Goal: Information Seeking & Learning: Learn about a topic

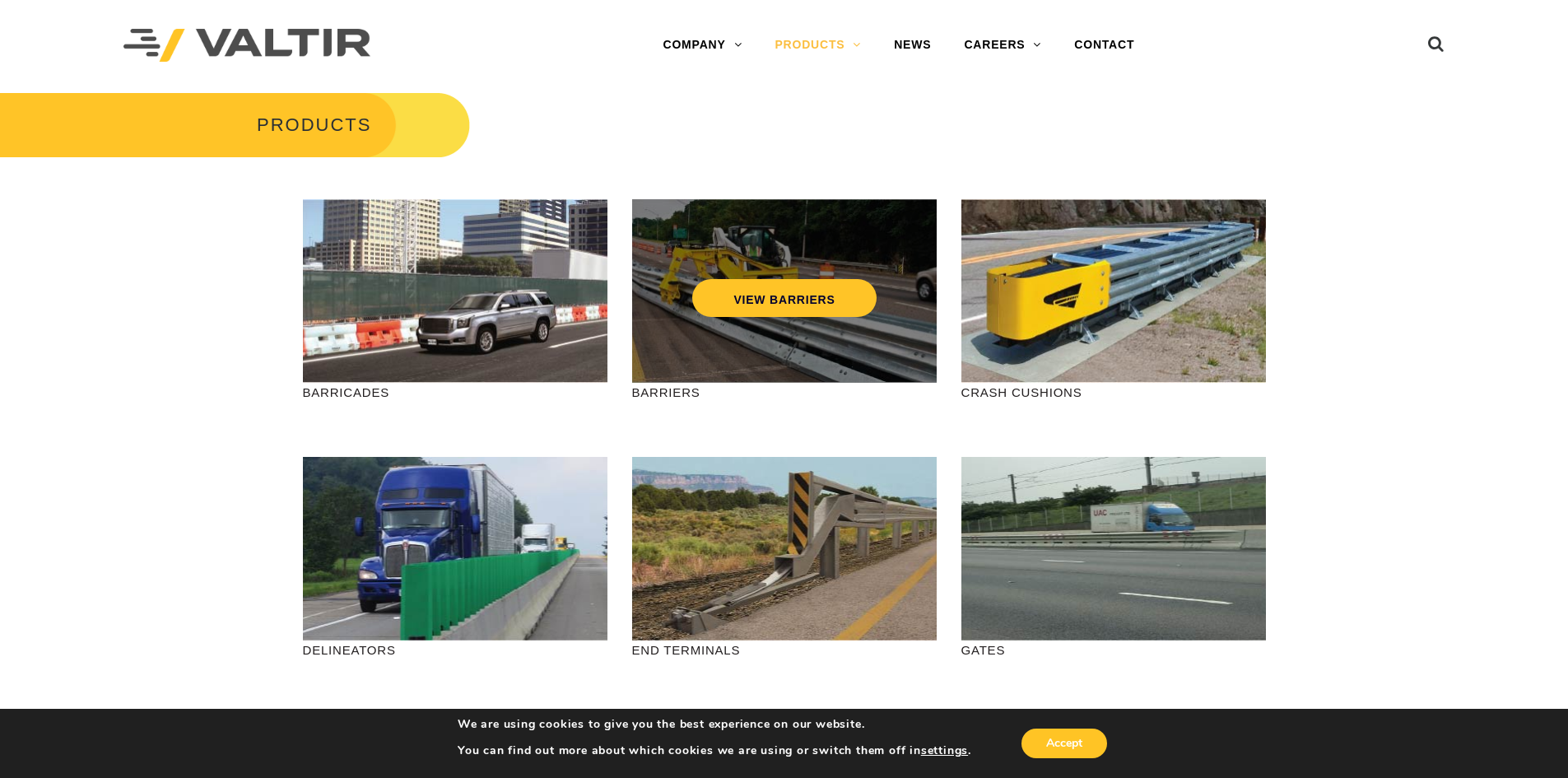
click at [832, 238] on div "VIEW BARRIERS" at bounding box center [784, 264] width 238 height 55
click at [806, 302] on link "VIEW BARRIERS" at bounding box center [783, 298] width 184 height 38
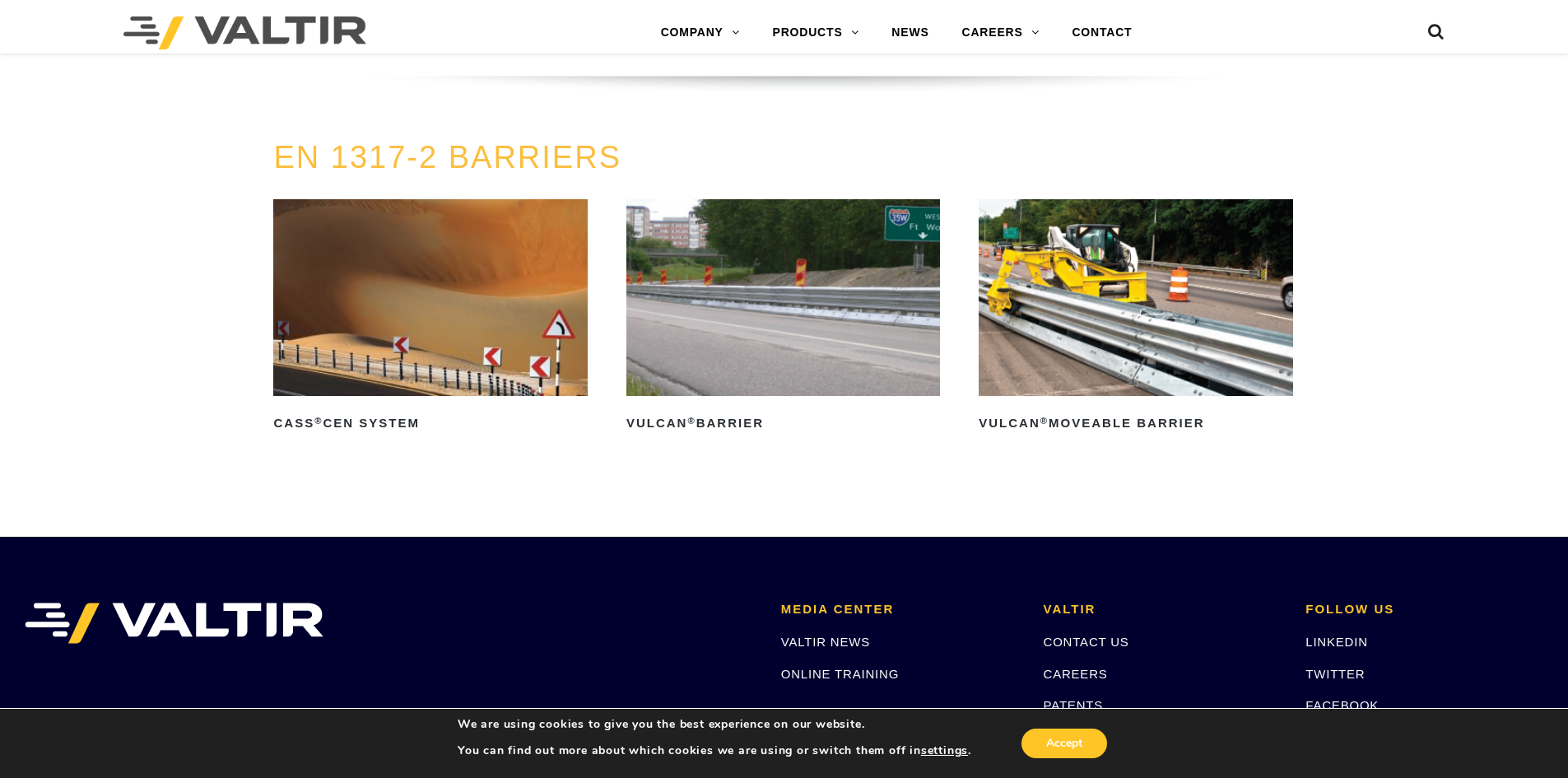
scroll to position [3211, 0]
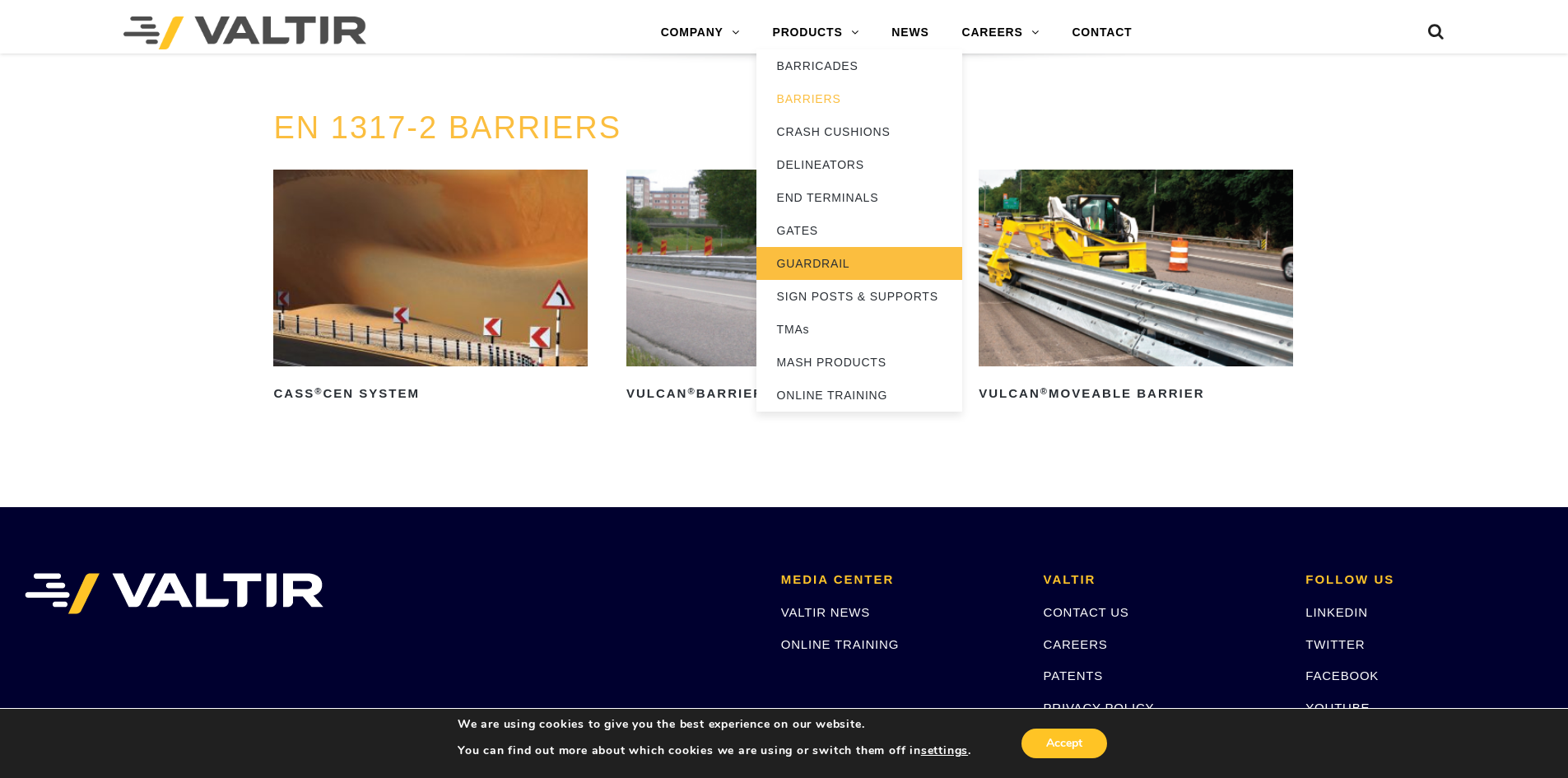
click at [810, 261] on link "GUARDRAIL" at bounding box center [859, 264] width 206 height 33
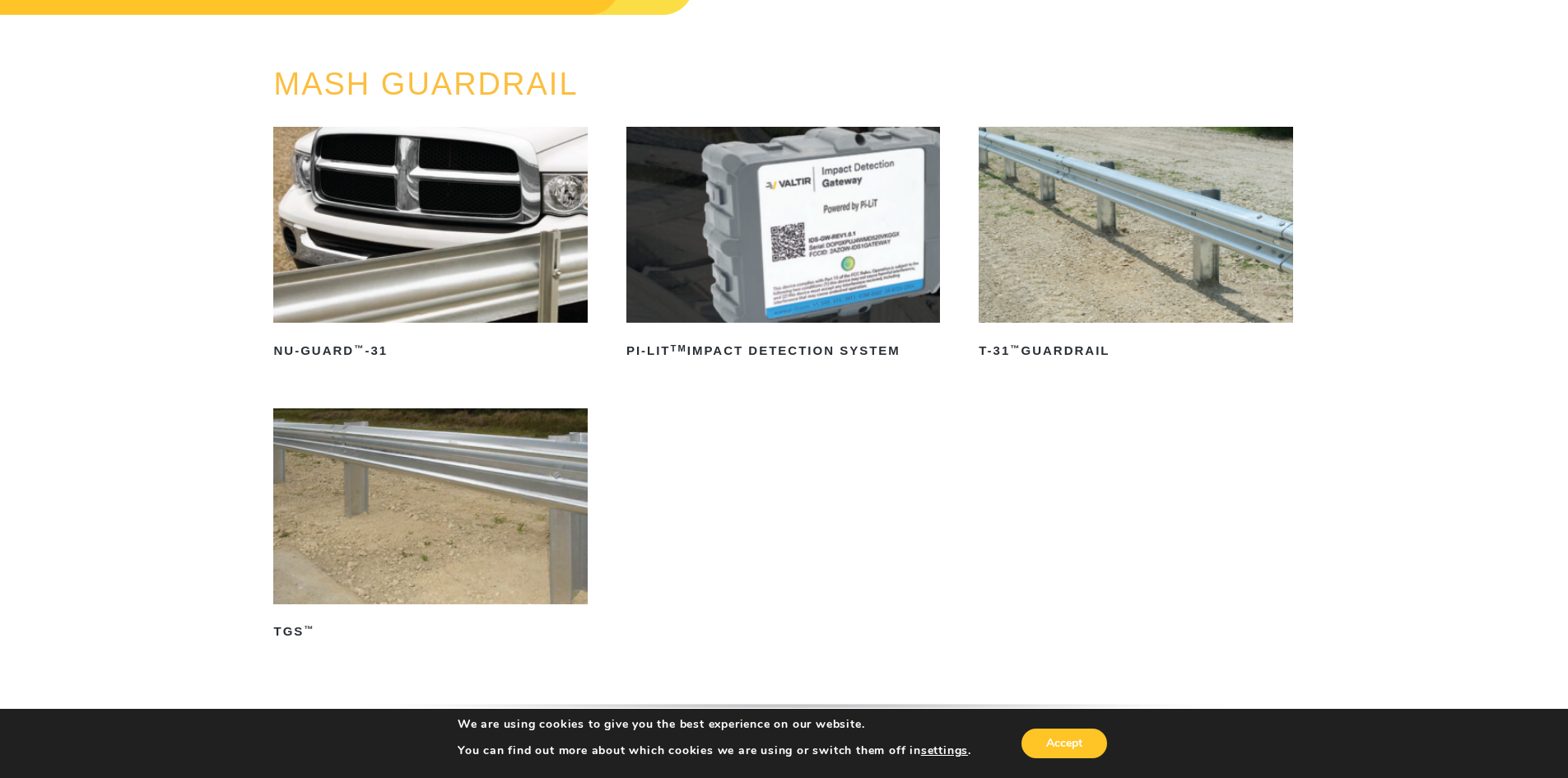
scroll to position [165, 0]
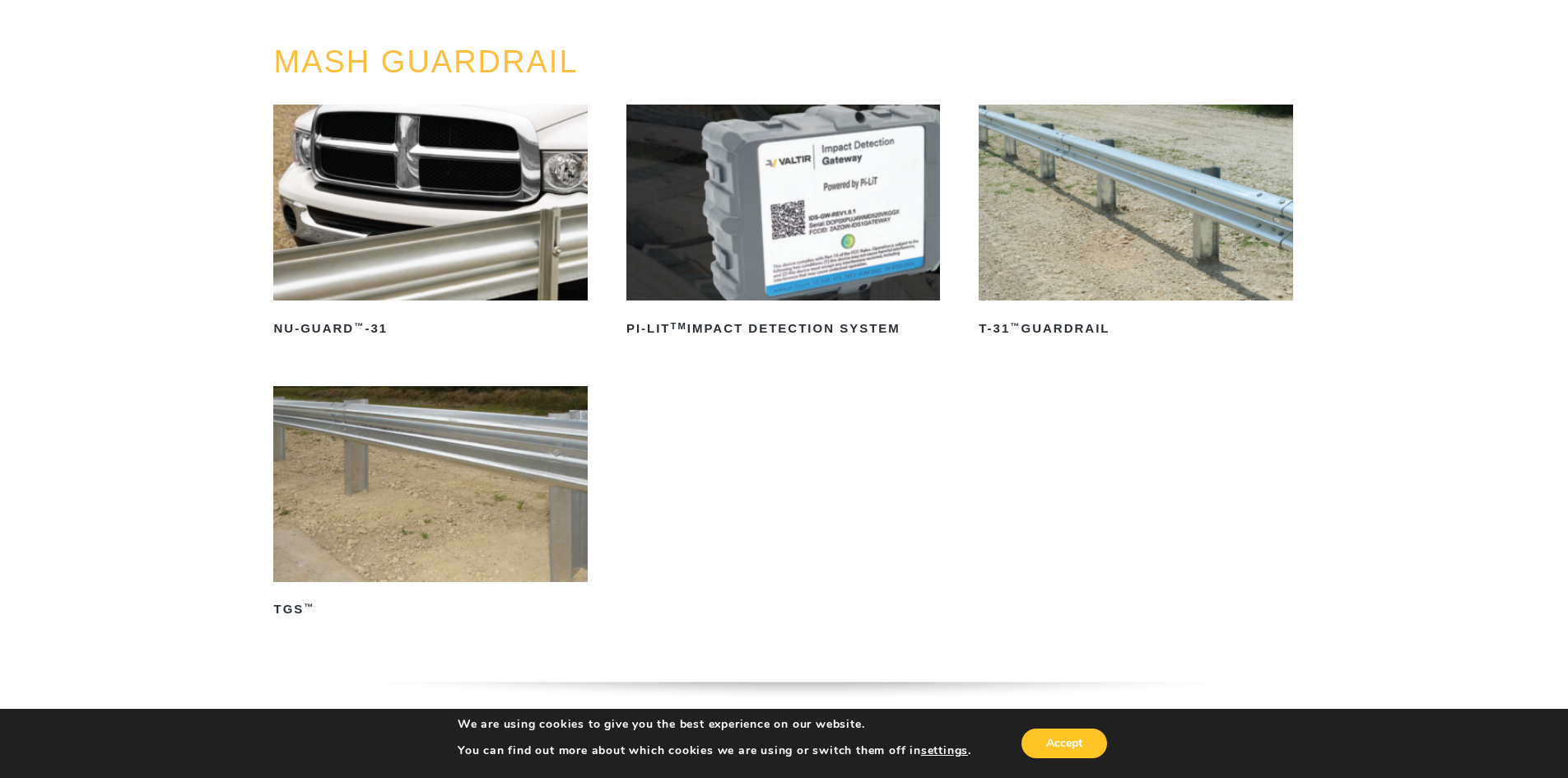
click at [368, 514] on img at bounding box center [430, 484] width 314 height 196
click at [1073, 253] on img at bounding box center [1135, 203] width 314 height 196
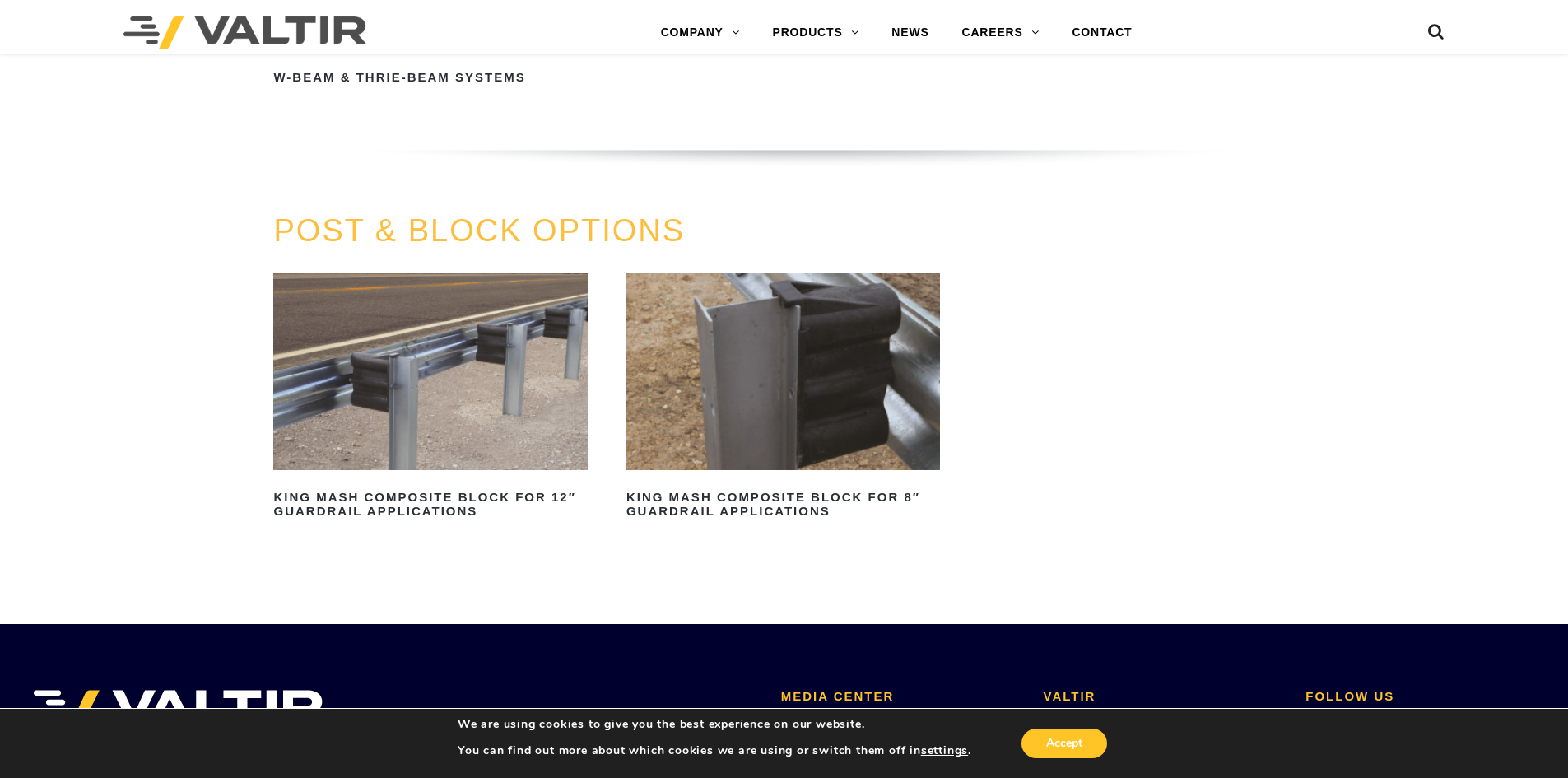
scroll to position [1564, 0]
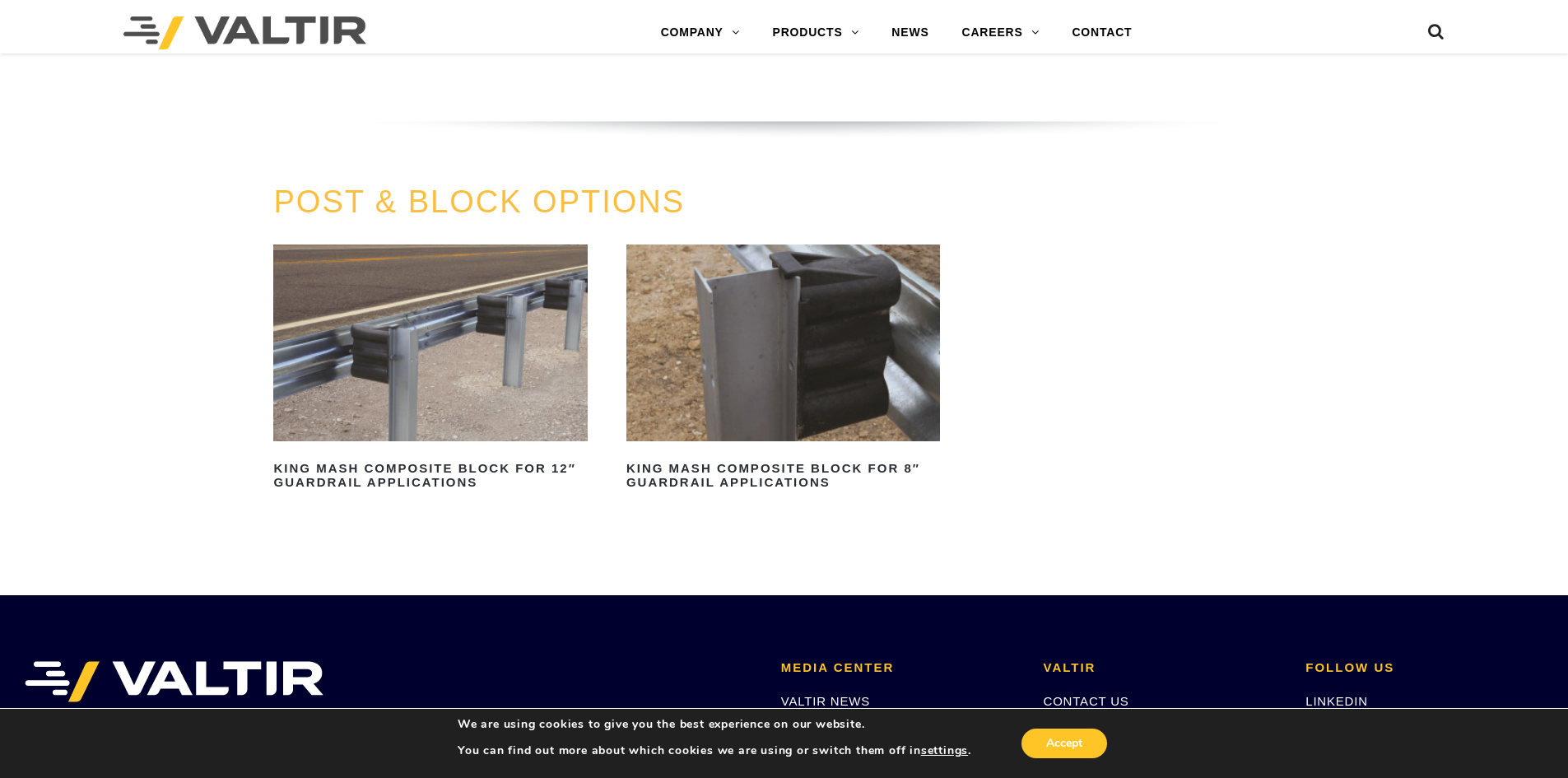
click at [442, 369] on img at bounding box center [430, 342] width 314 height 196
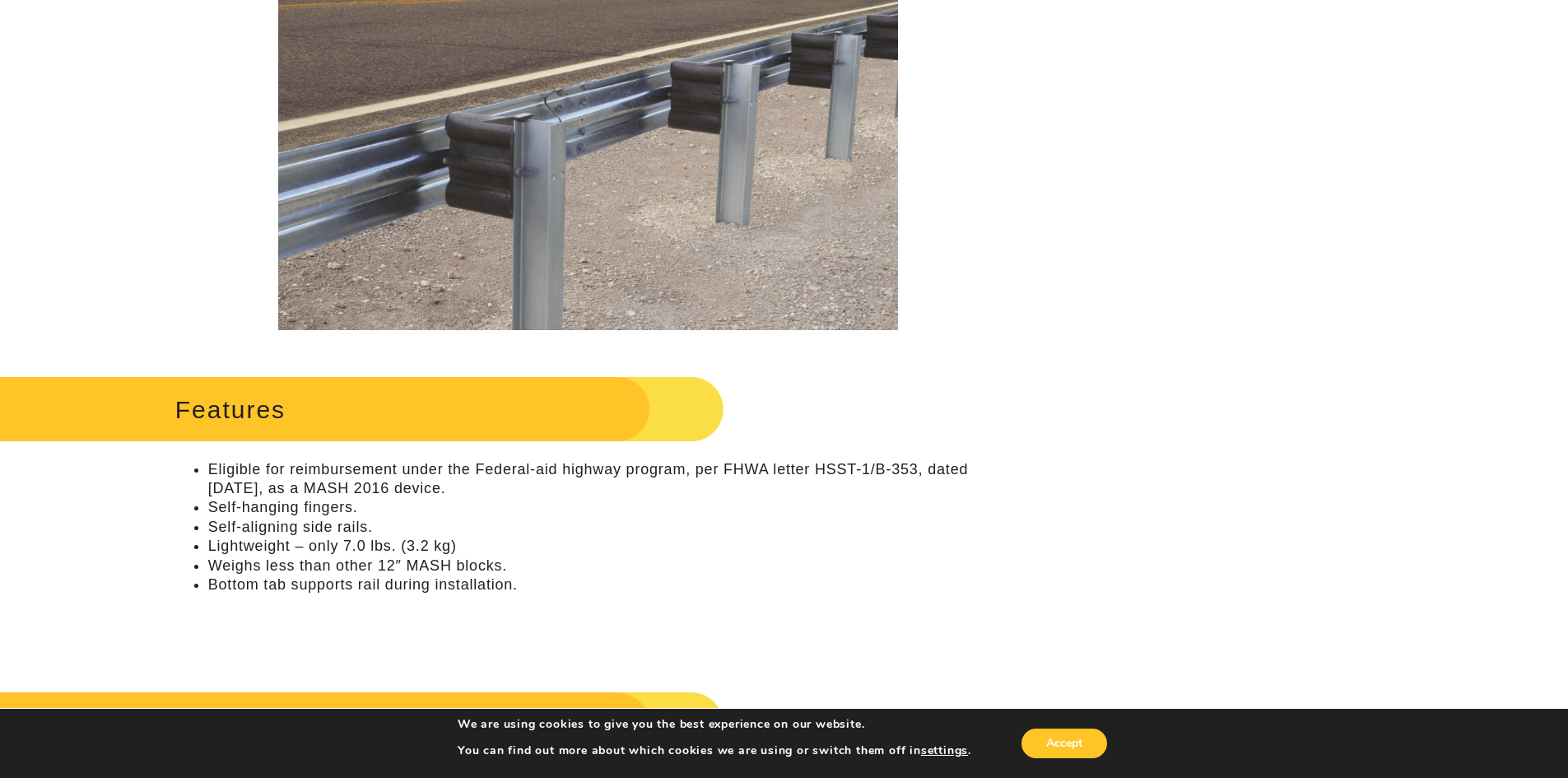
scroll to position [247, 0]
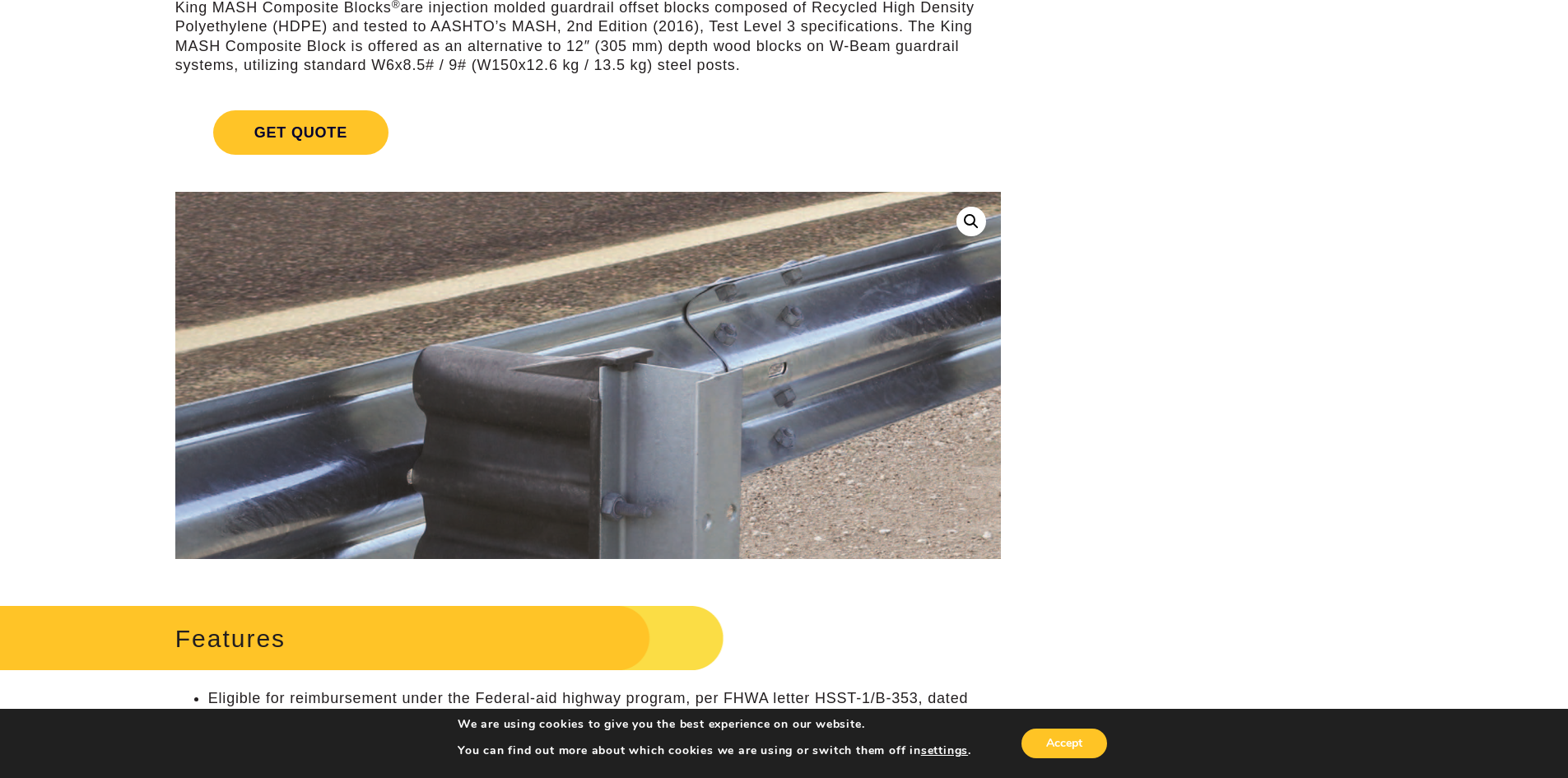
click at [383, 339] on img at bounding box center [801, 437] width 1685 height 998
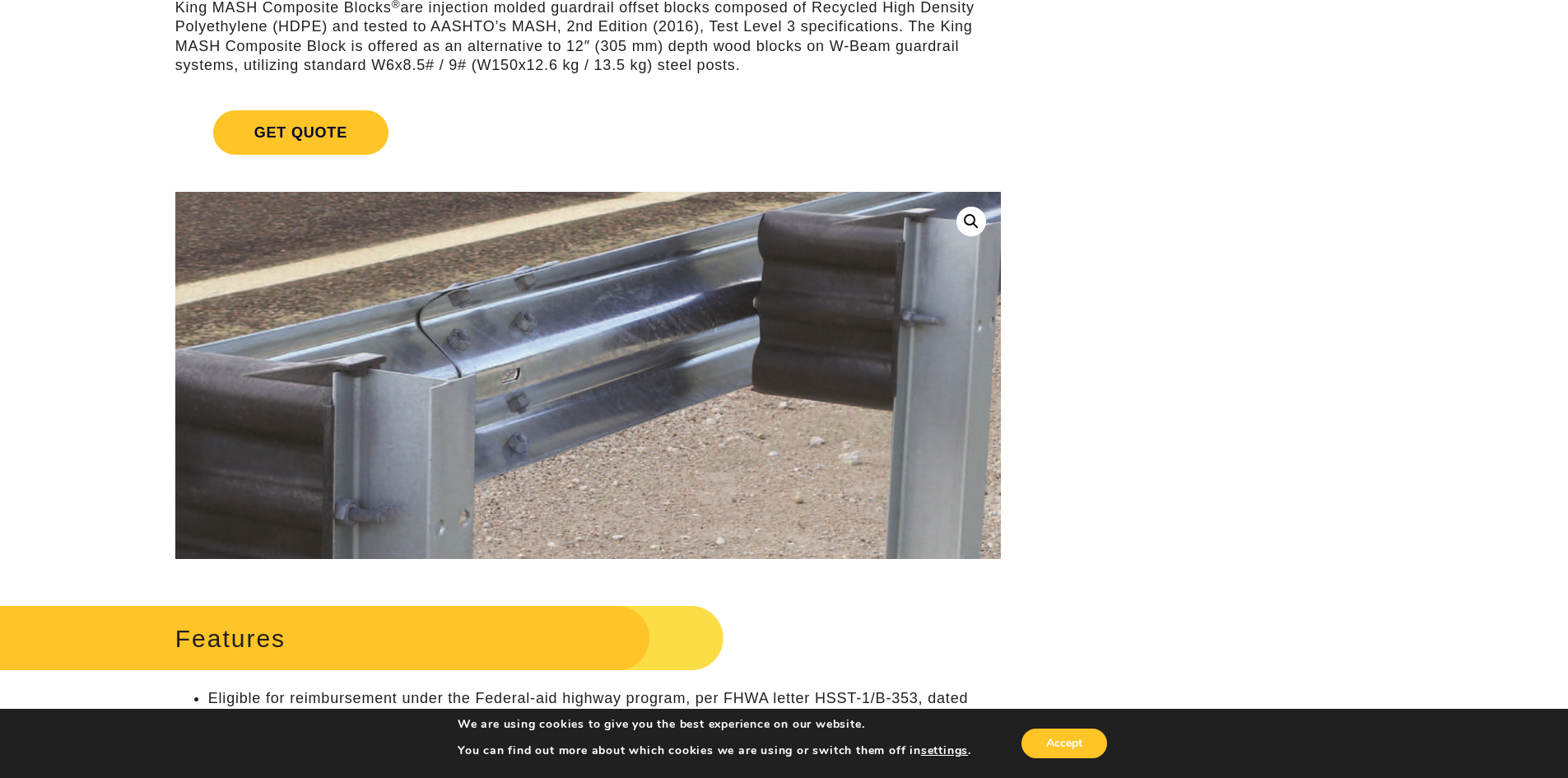
click at [639, 336] on img at bounding box center [535, 443] width 1685 height 998
